Goal: Task Accomplishment & Management: Manage account settings

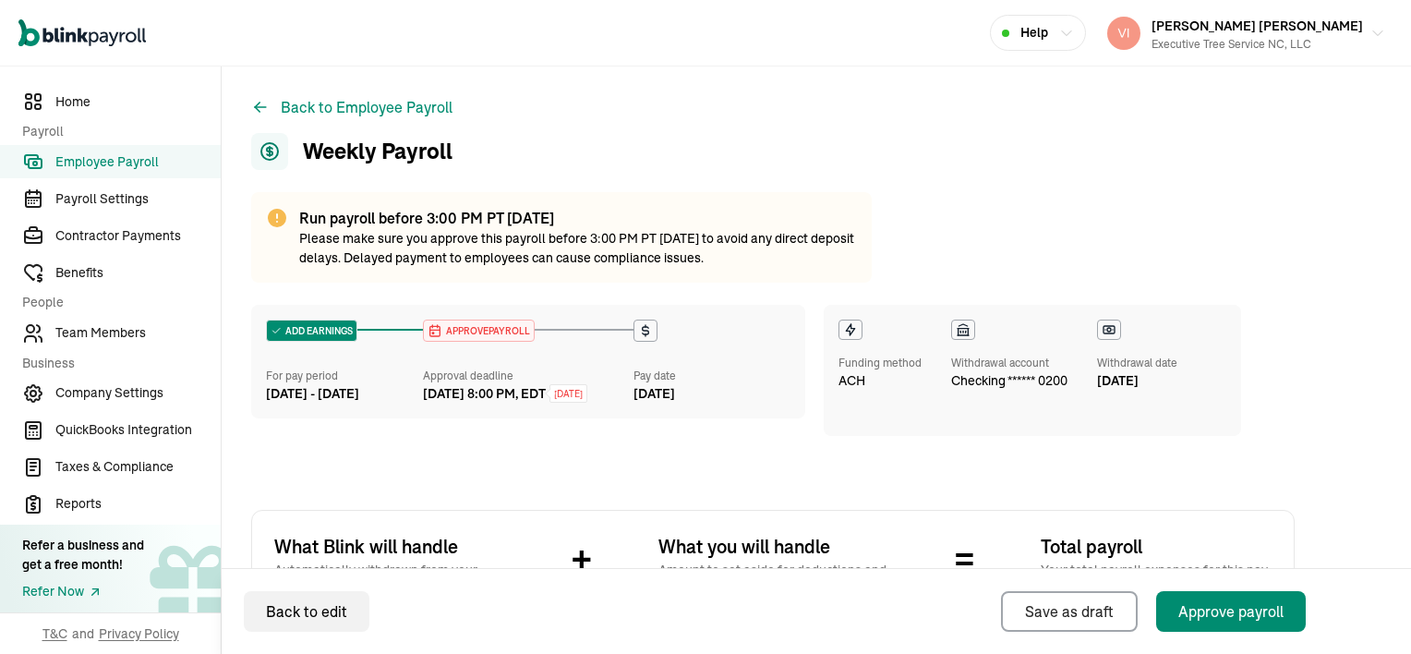
scroll to position [369, 0]
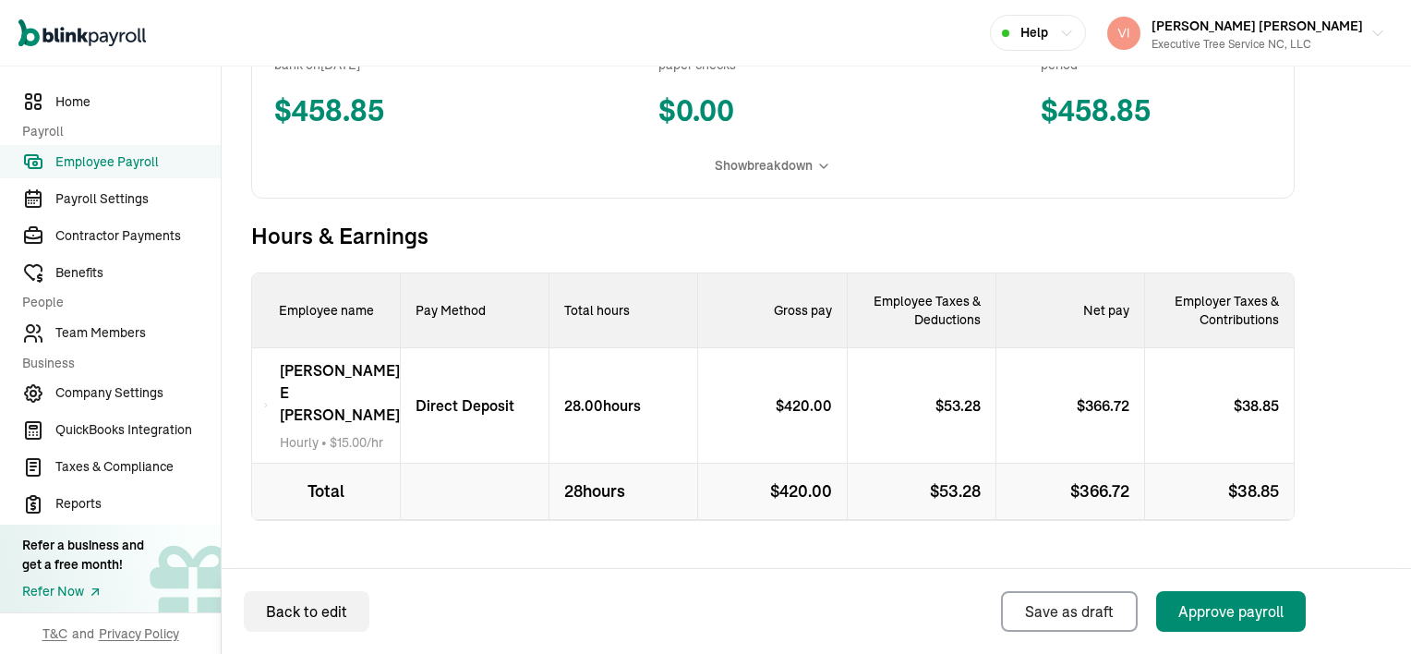
scroll to position [537, 0]
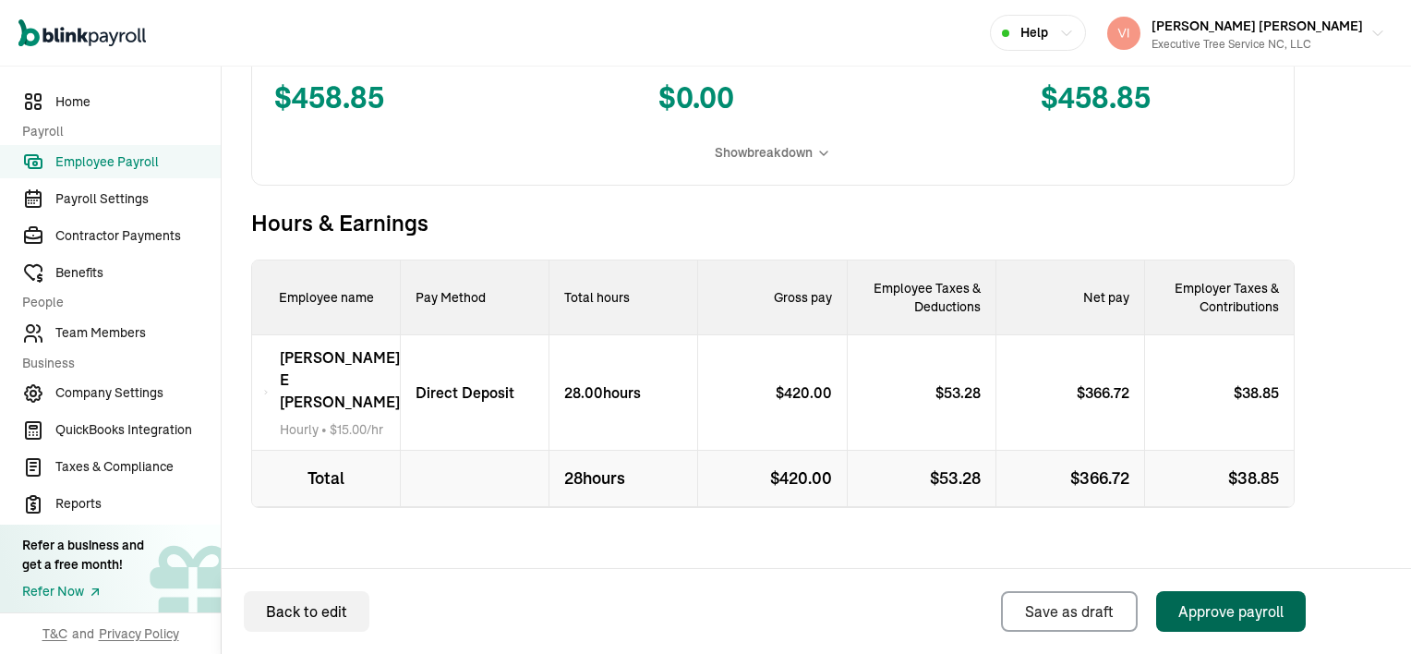
click at [1255, 612] on div "Approve payroll" at bounding box center [1230, 611] width 105 height 22
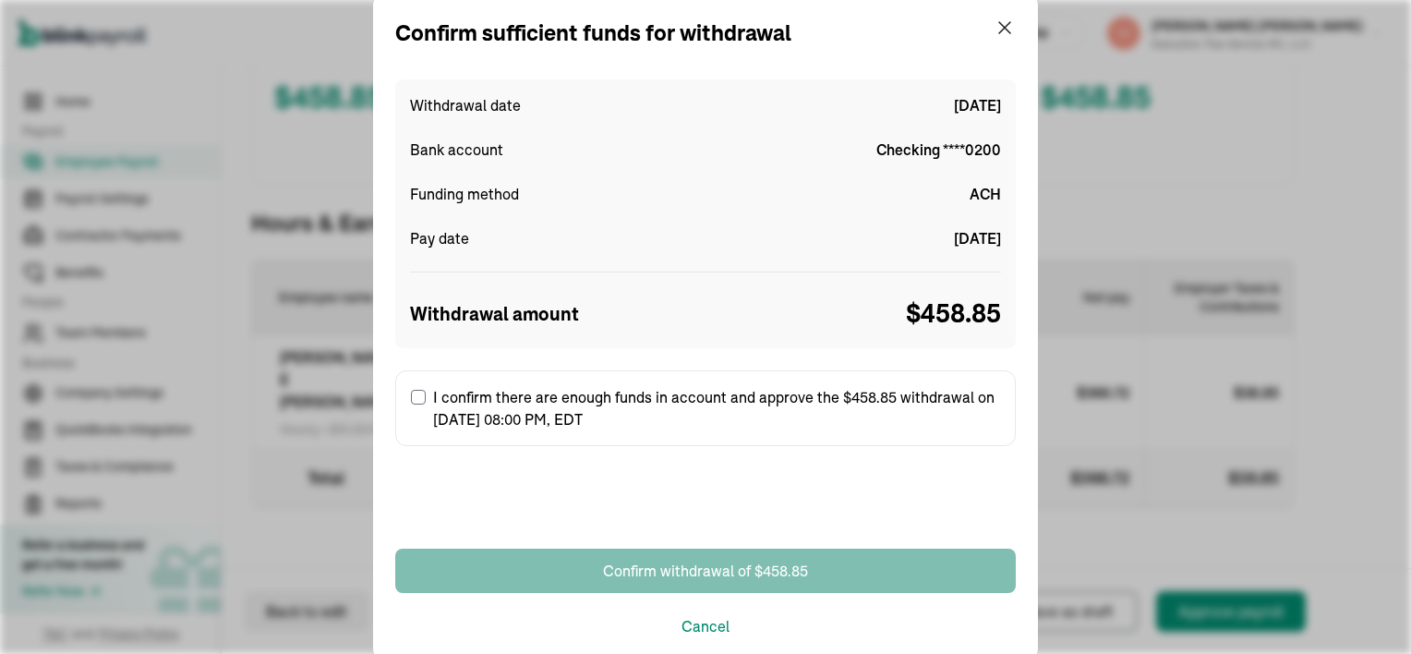
click at [421, 398] on input "I confirm there are enough funds in account and approve the $458.85 withdrawal …" at bounding box center [418, 397] width 15 height 15
checkbox input "true"
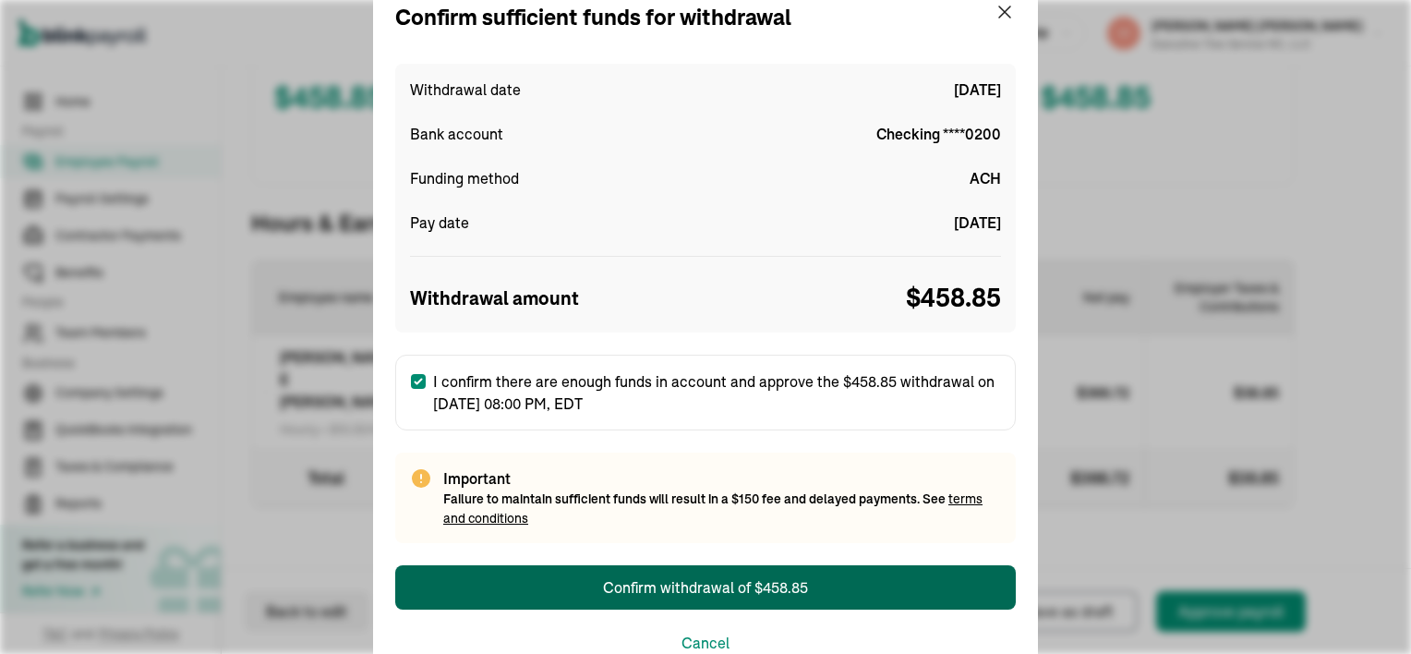
click at [725, 584] on div "Confirm withdrawal of $458.85" at bounding box center [705, 587] width 205 height 22
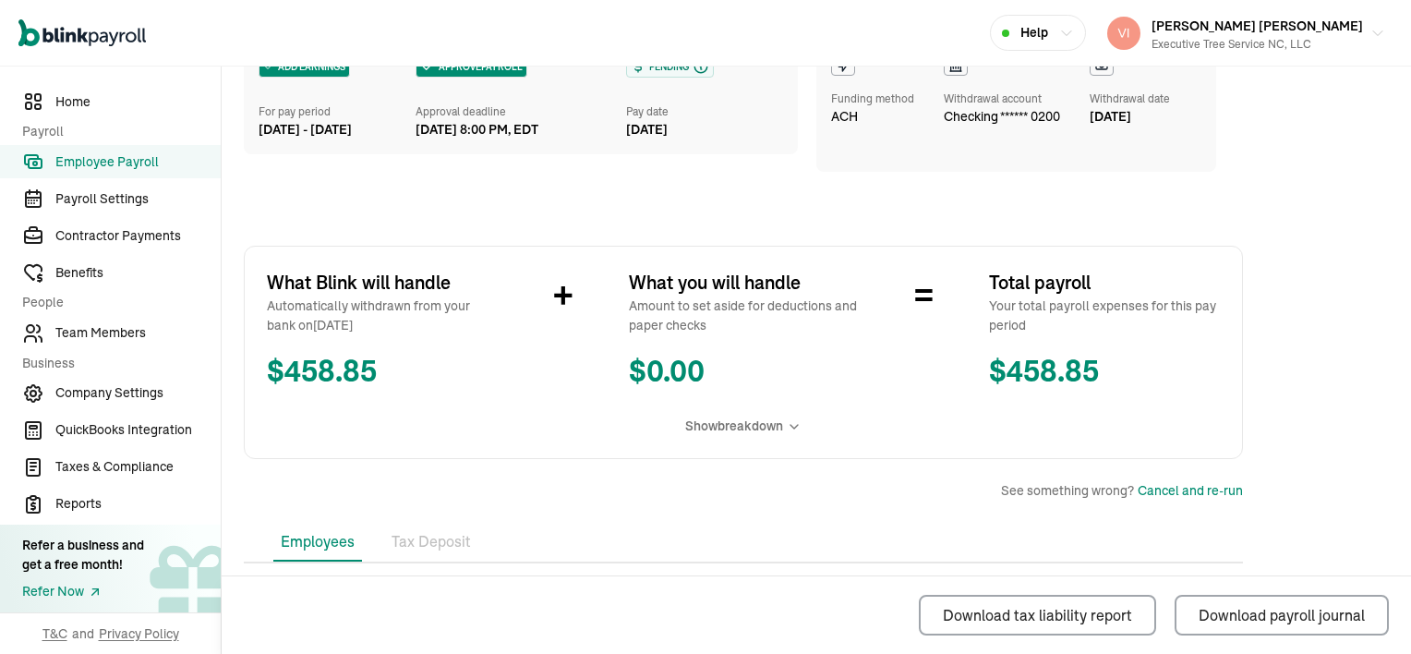
scroll to position [148, 0]
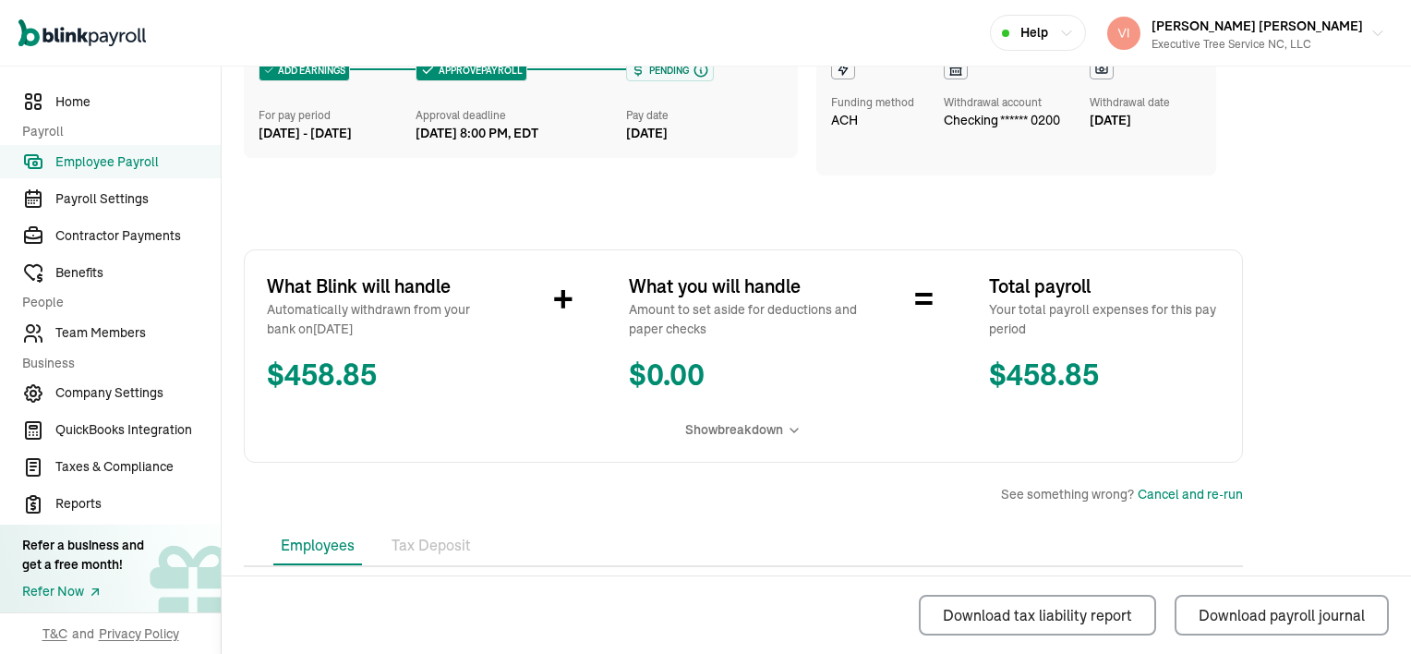
click at [795, 430] on icon at bounding box center [794, 430] width 15 height 15
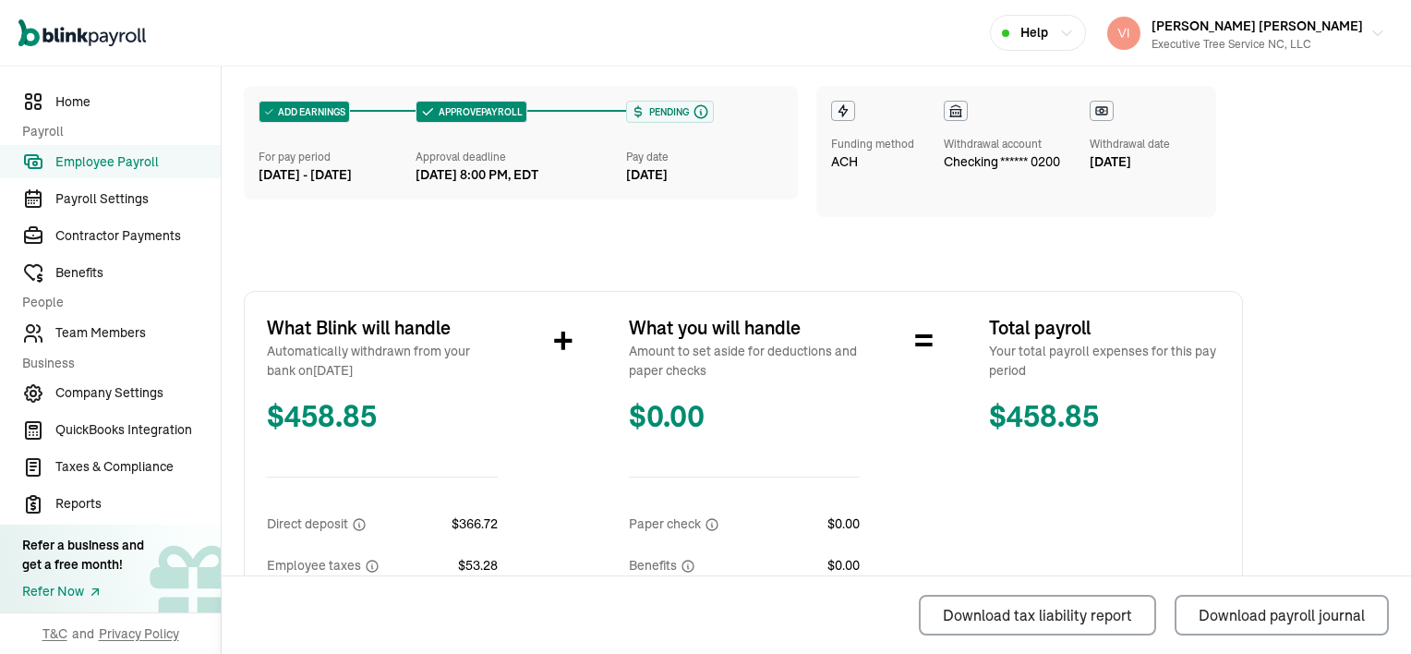
scroll to position [0, 0]
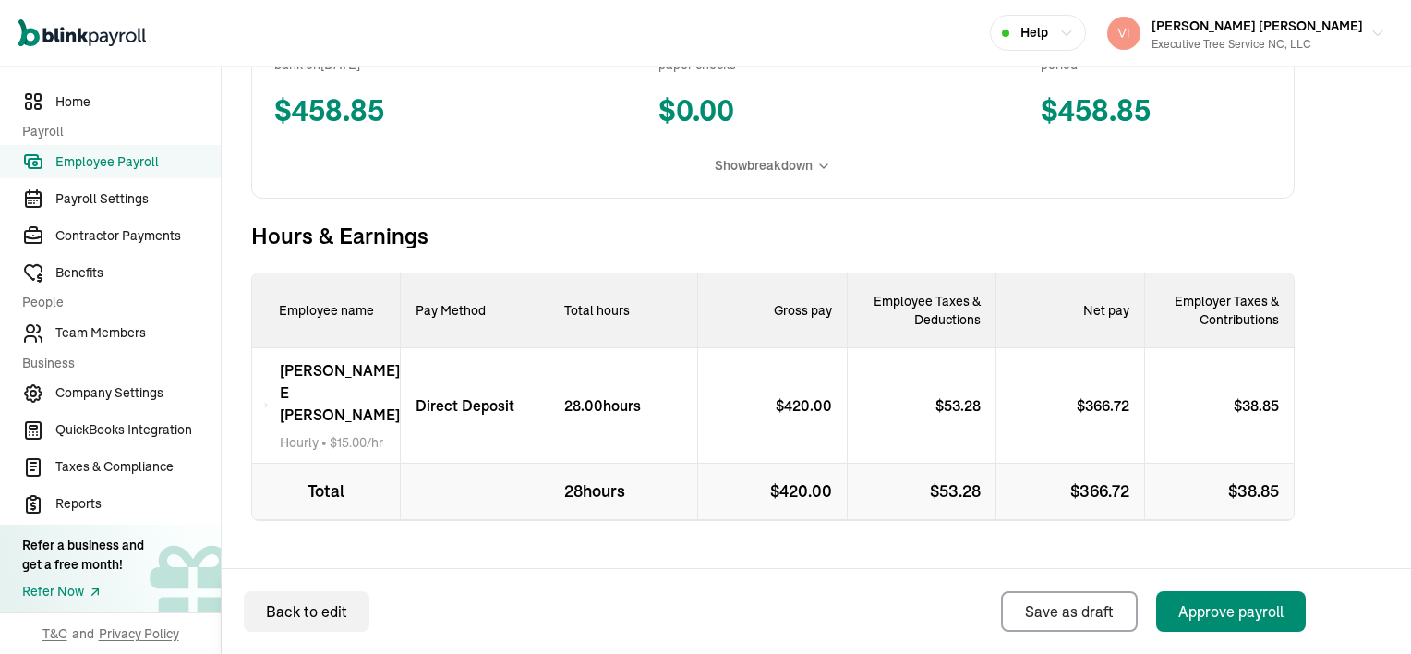
scroll to position [537, 0]
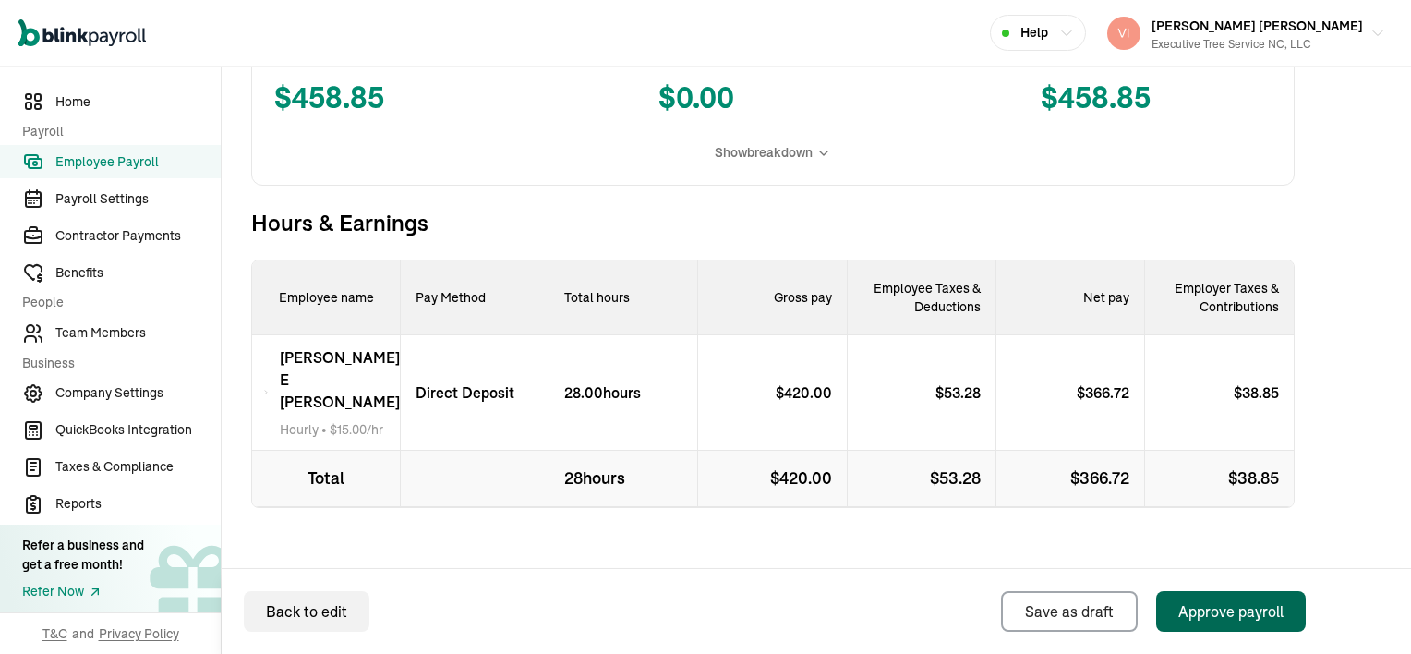
click at [1255, 612] on div "Approve payroll" at bounding box center [1230, 611] width 105 height 22
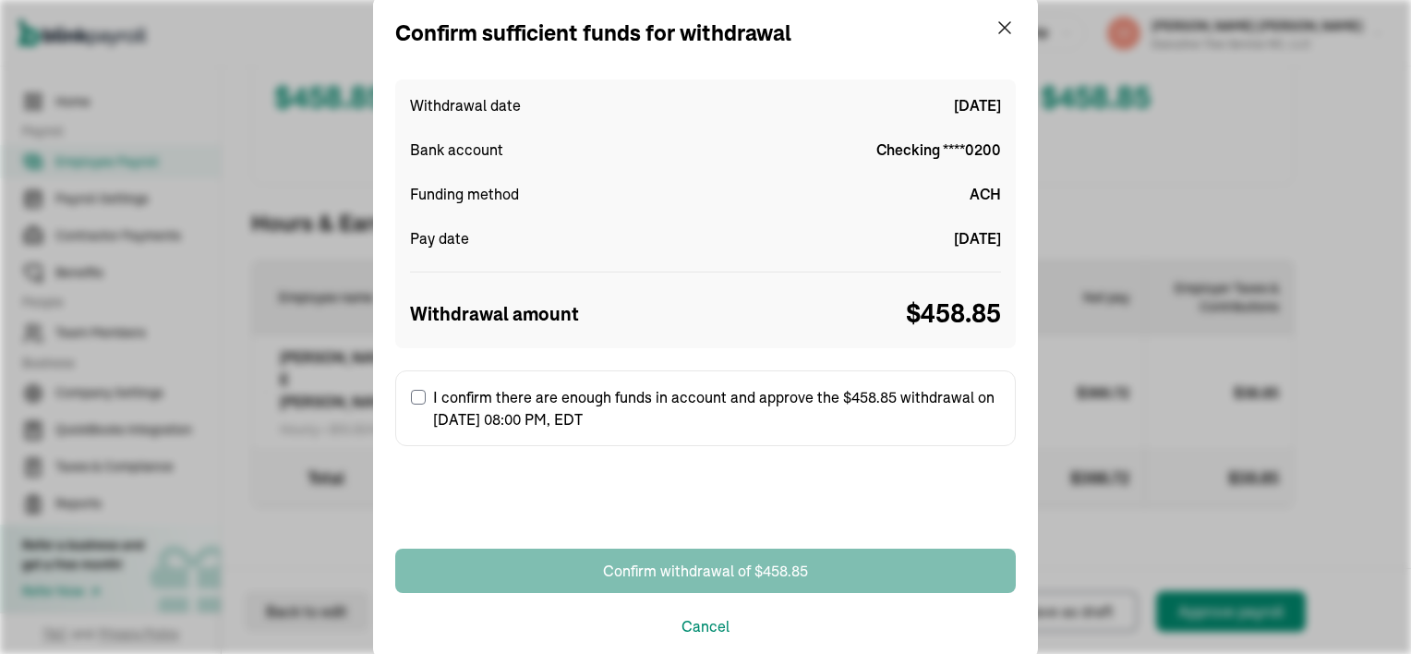
click at [421, 398] on input "I confirm there are enough funds in account and approve the $458.85 withdrawal …" at bounding box center [418, 397] width 15 height 15
checkbox input "true"
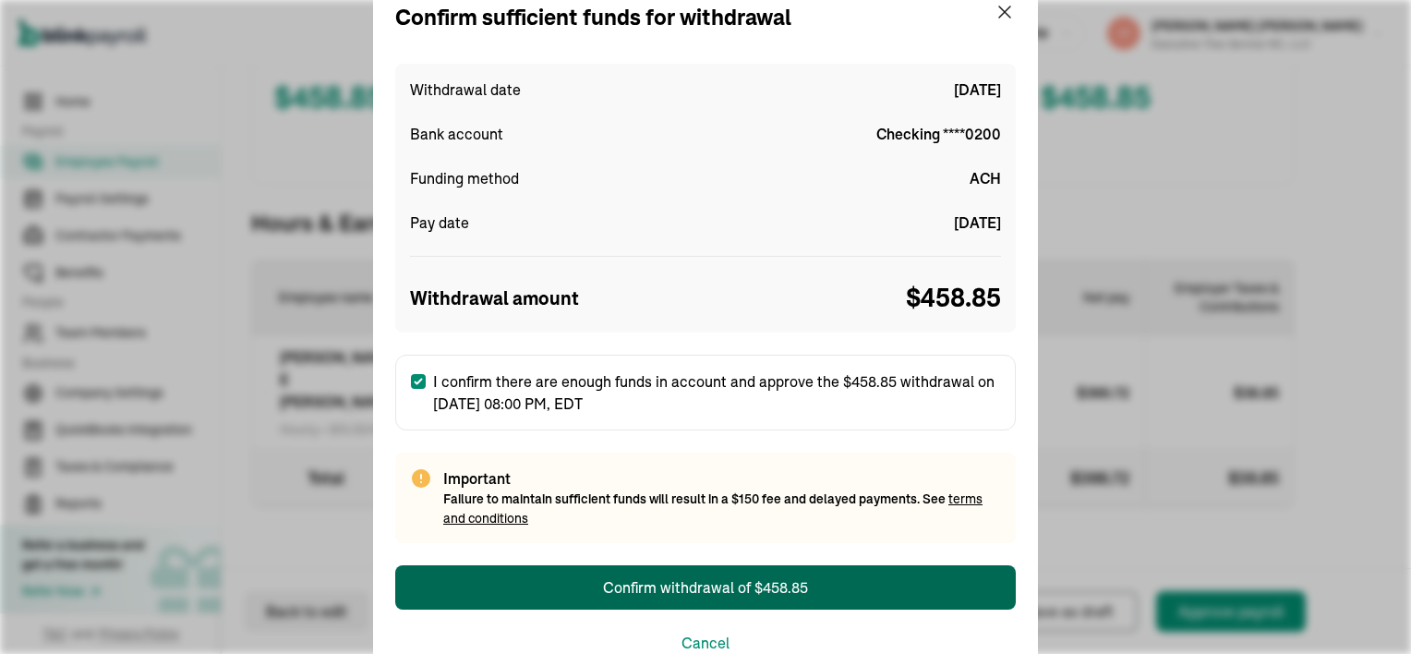
click at [725, 584] on div "Confirm withdrawal of $458.85" at bounding box center [705, 587] width 205 height 22
